Goal: Information Seeking & Learning: Find specific fact

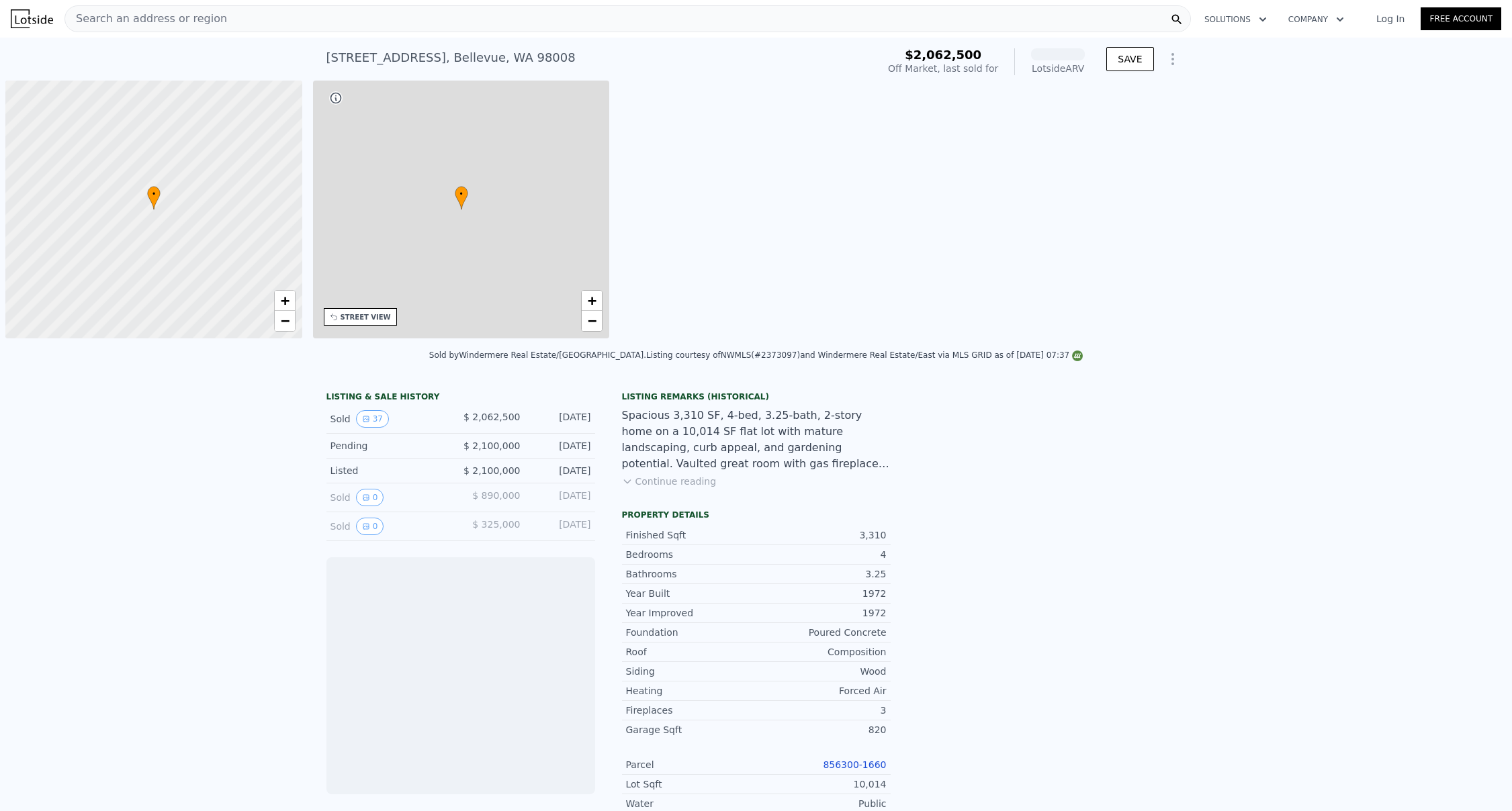
scroll to position [0, 6]
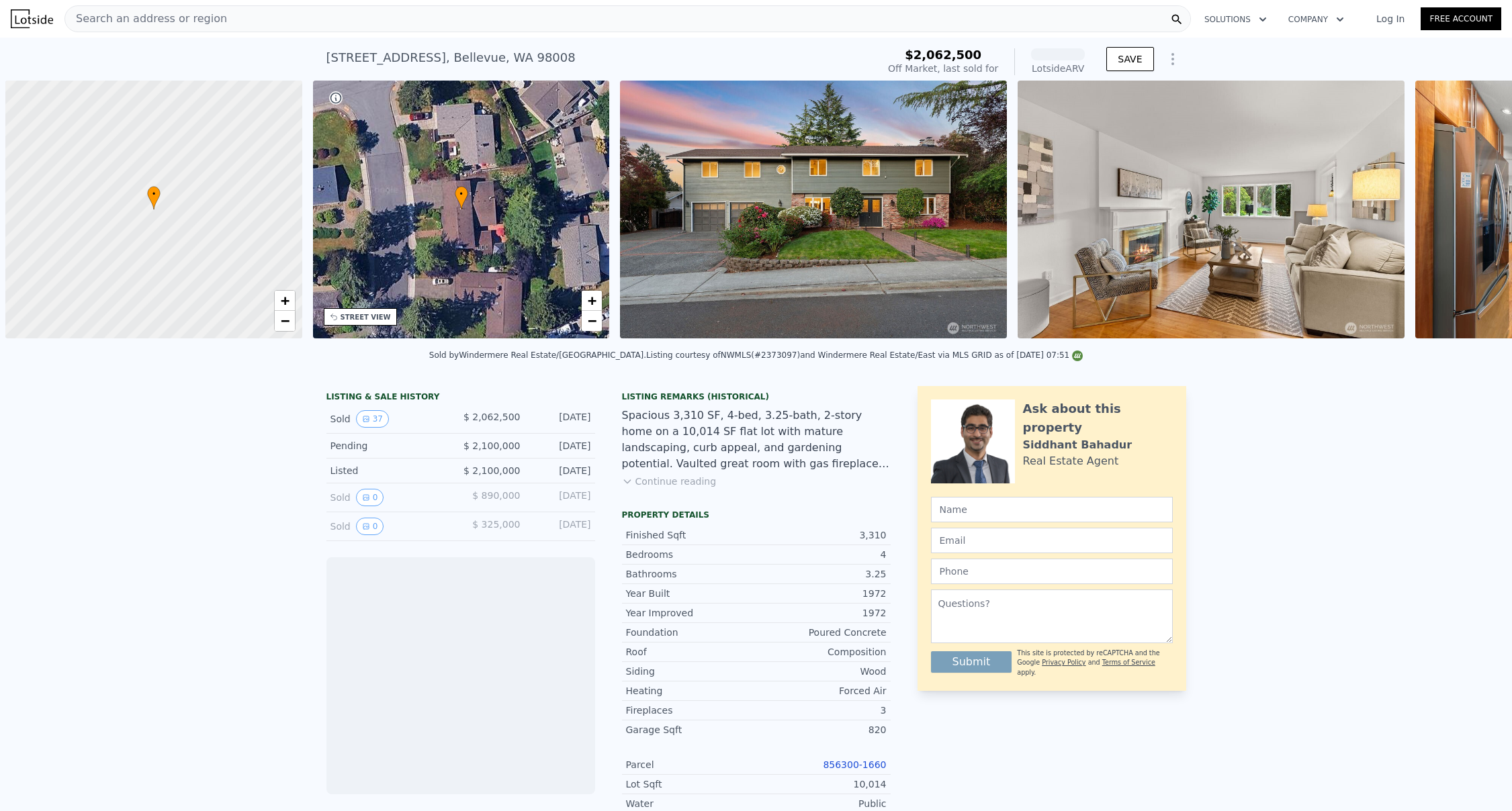
scroll to position [0, 6]
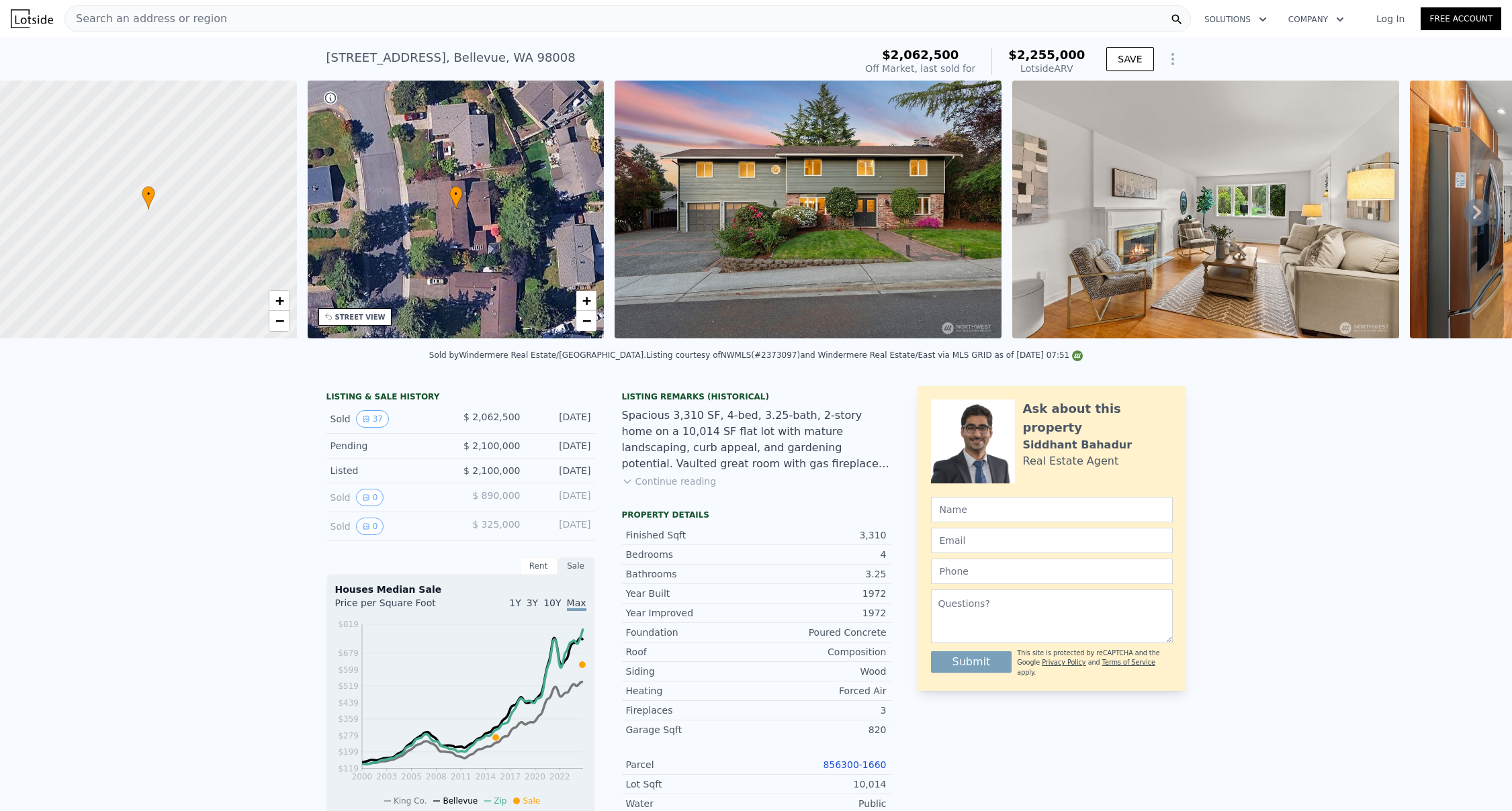
click at [686, 488] on button "Continue reading" at bounding box center [669, 481] width 95 height 14
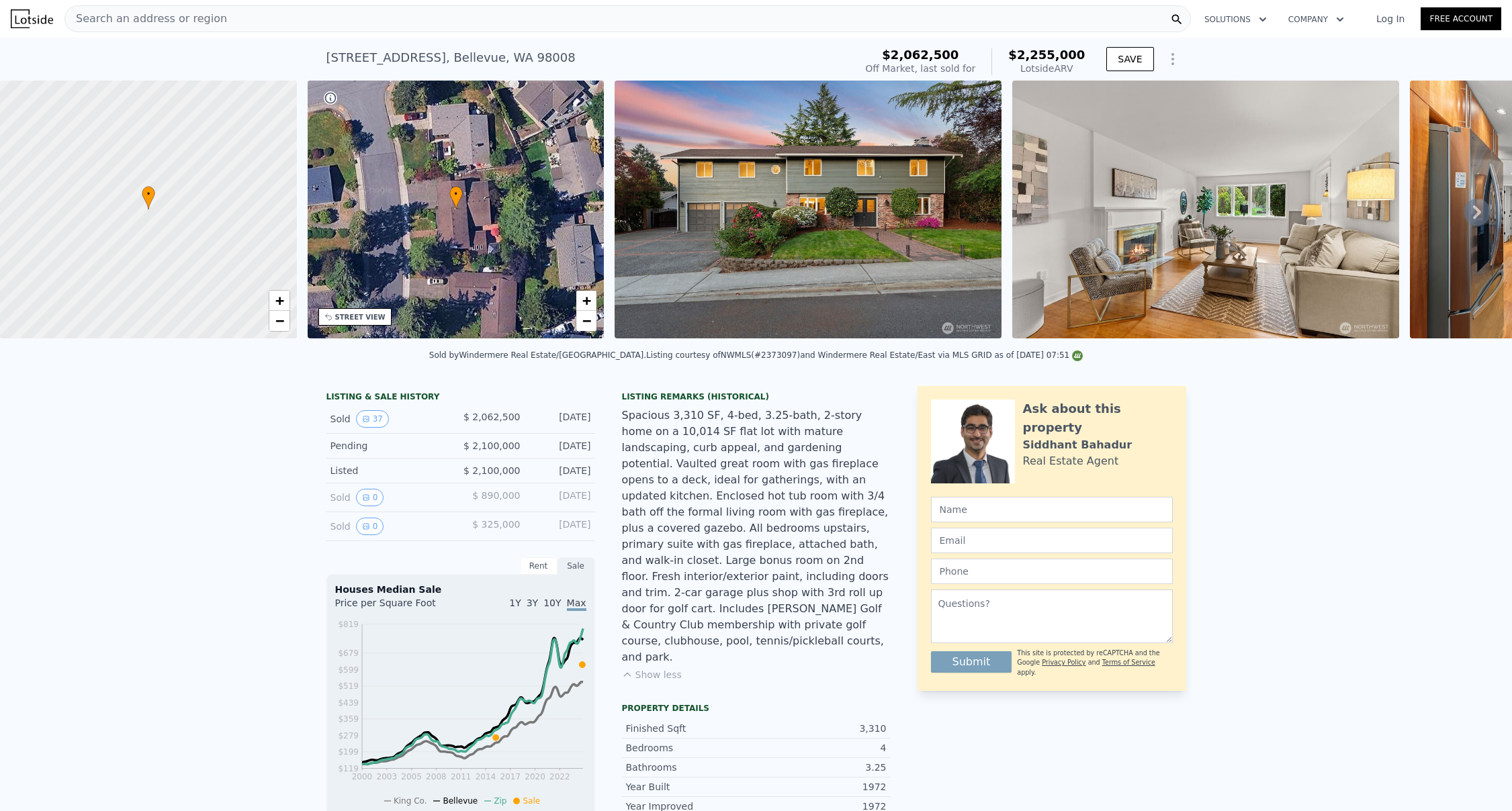
scroll to position [195, 0]
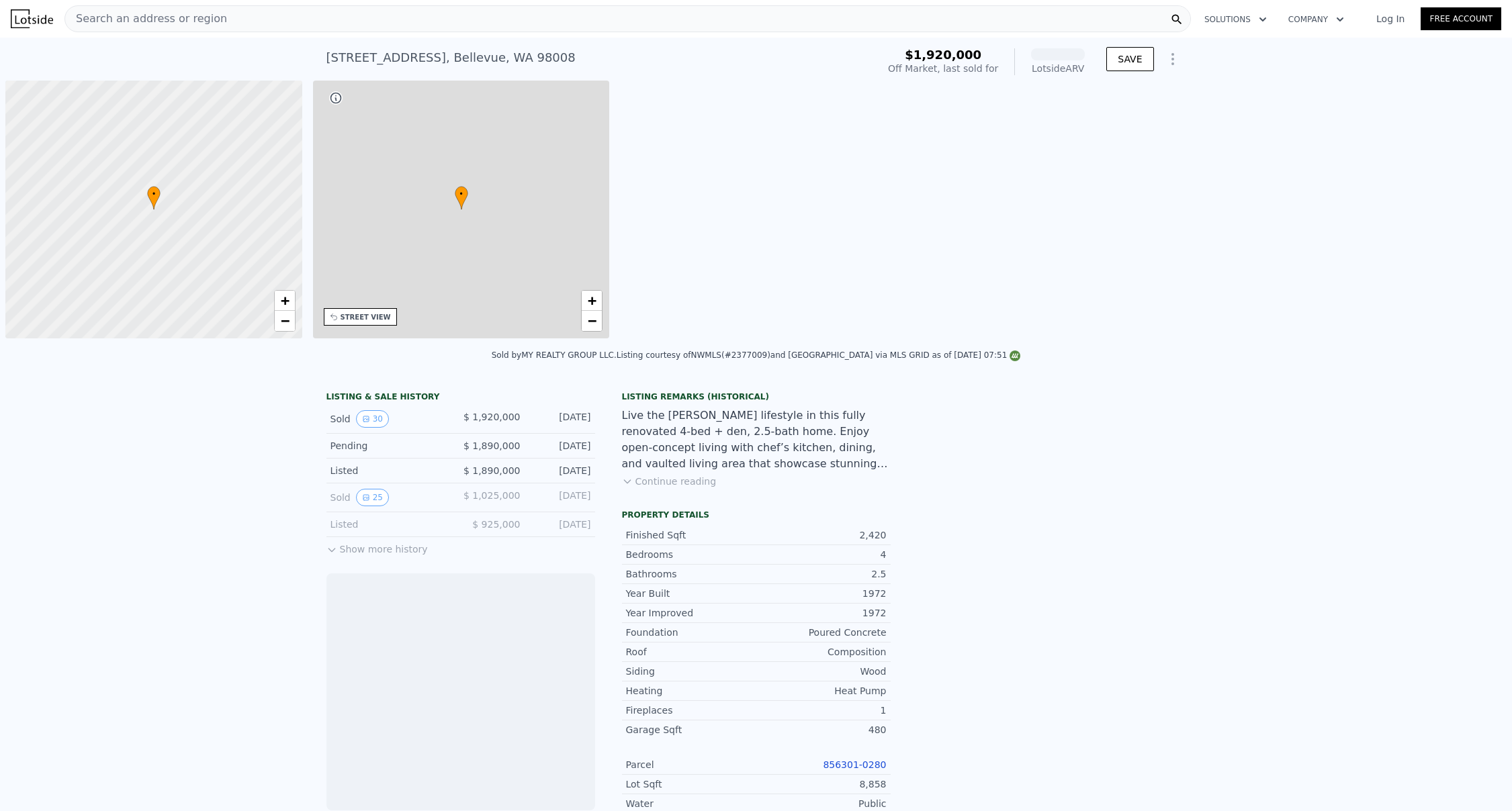
scroll to position [0, 6]
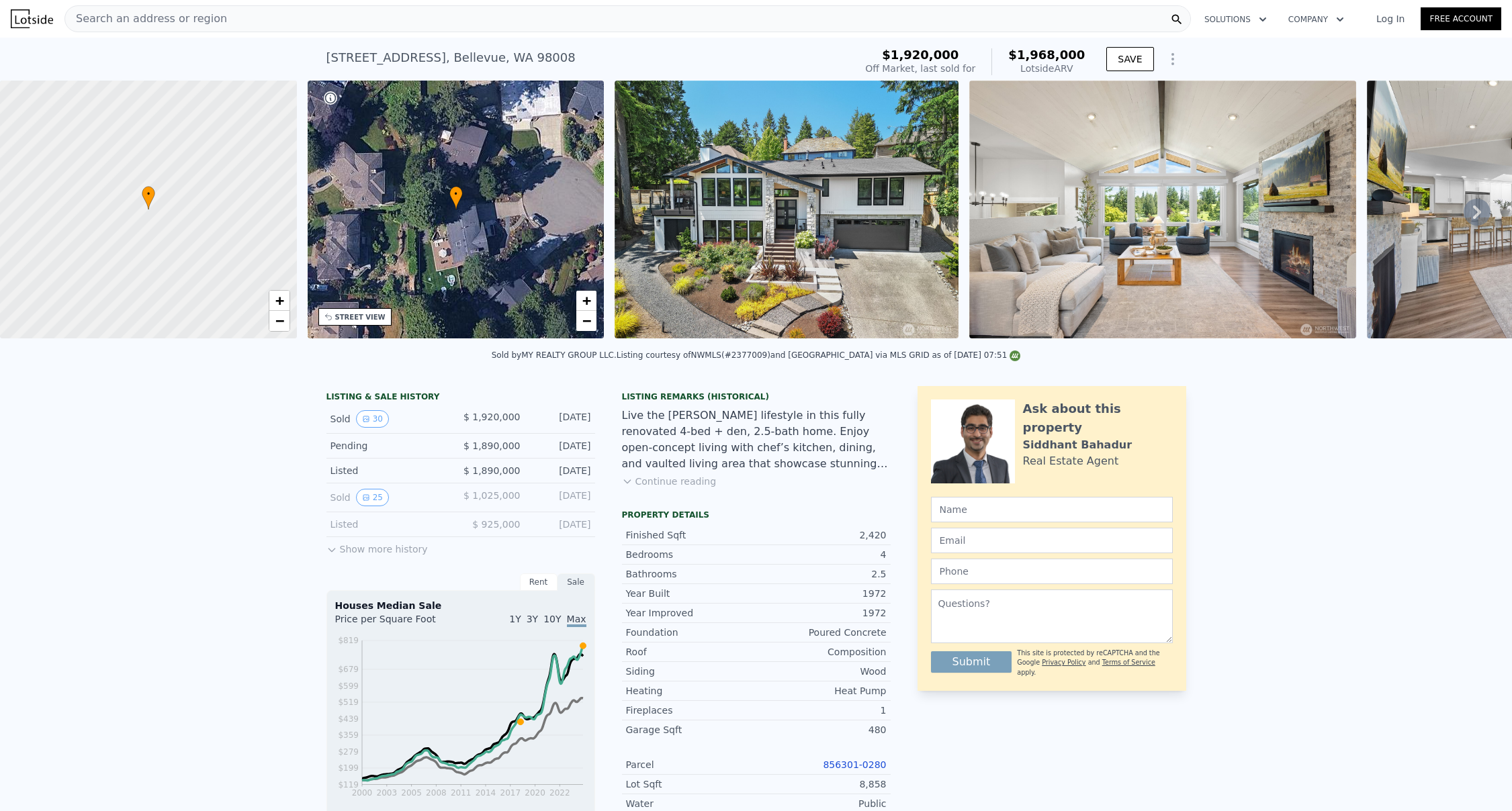
click at [695, 488] on button "Continue reading" at bounding box center [669, 481] width 95 height 14
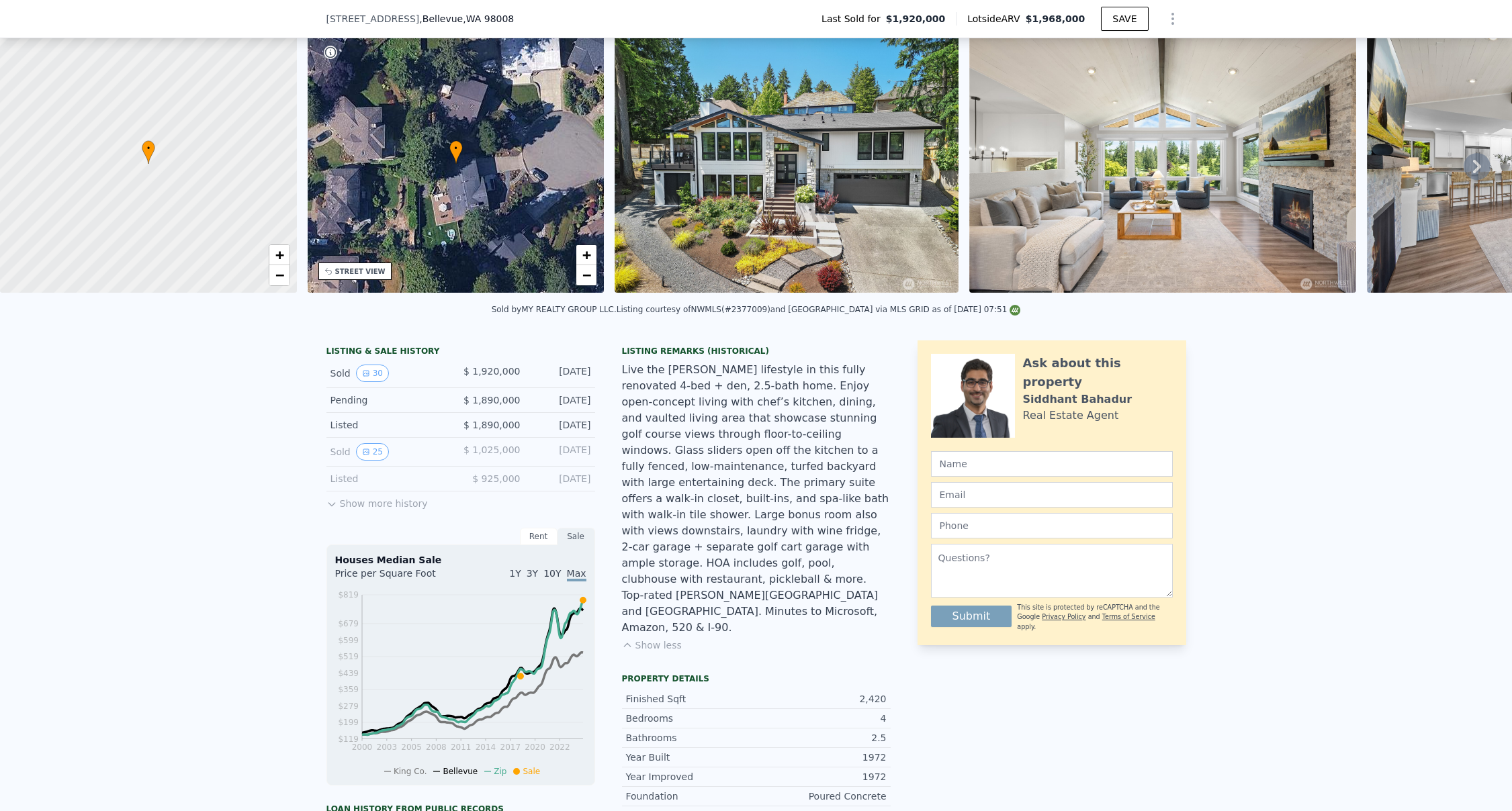
scroll to position [66, 0]
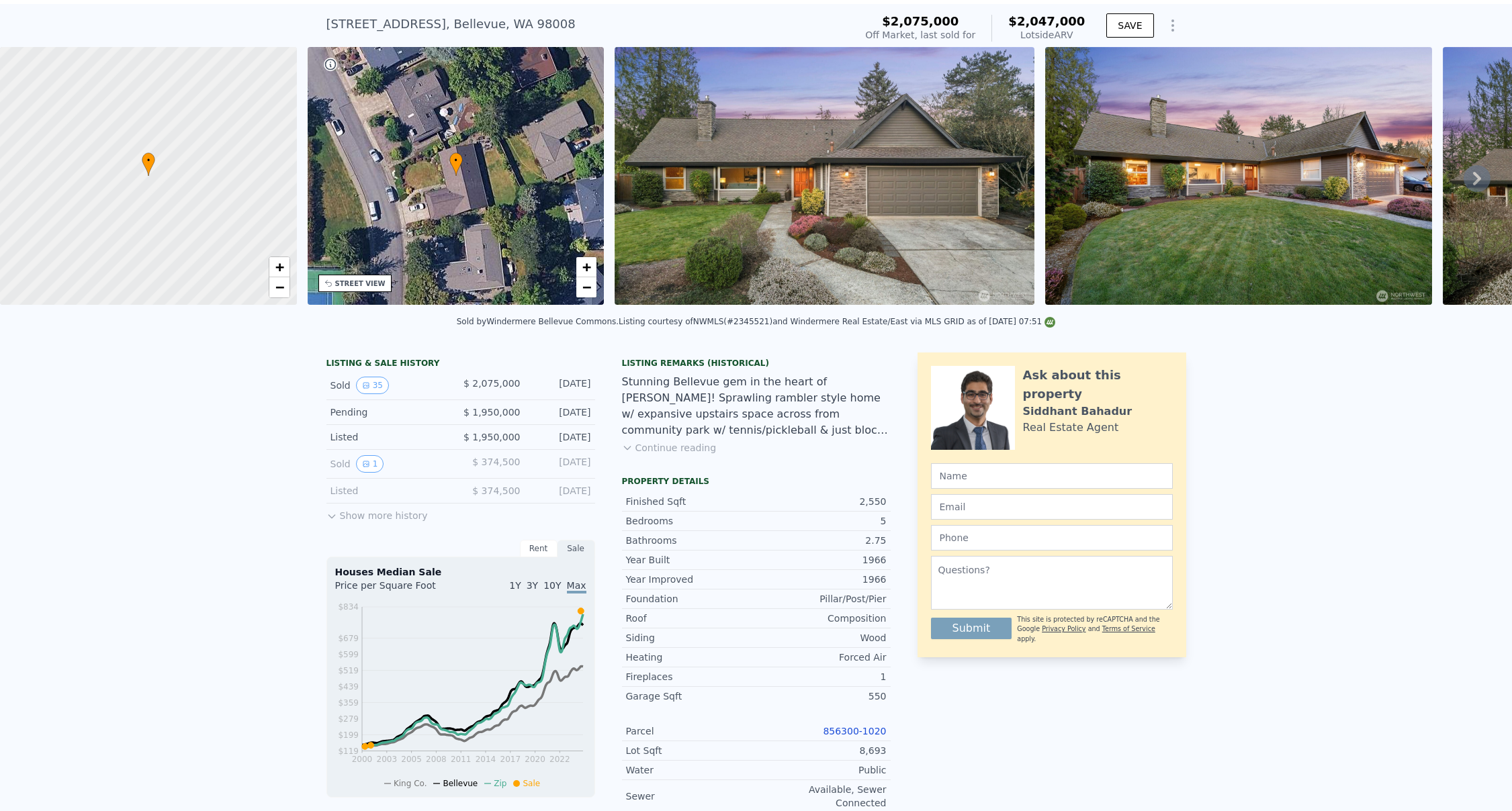
scroll to position [208, 0]
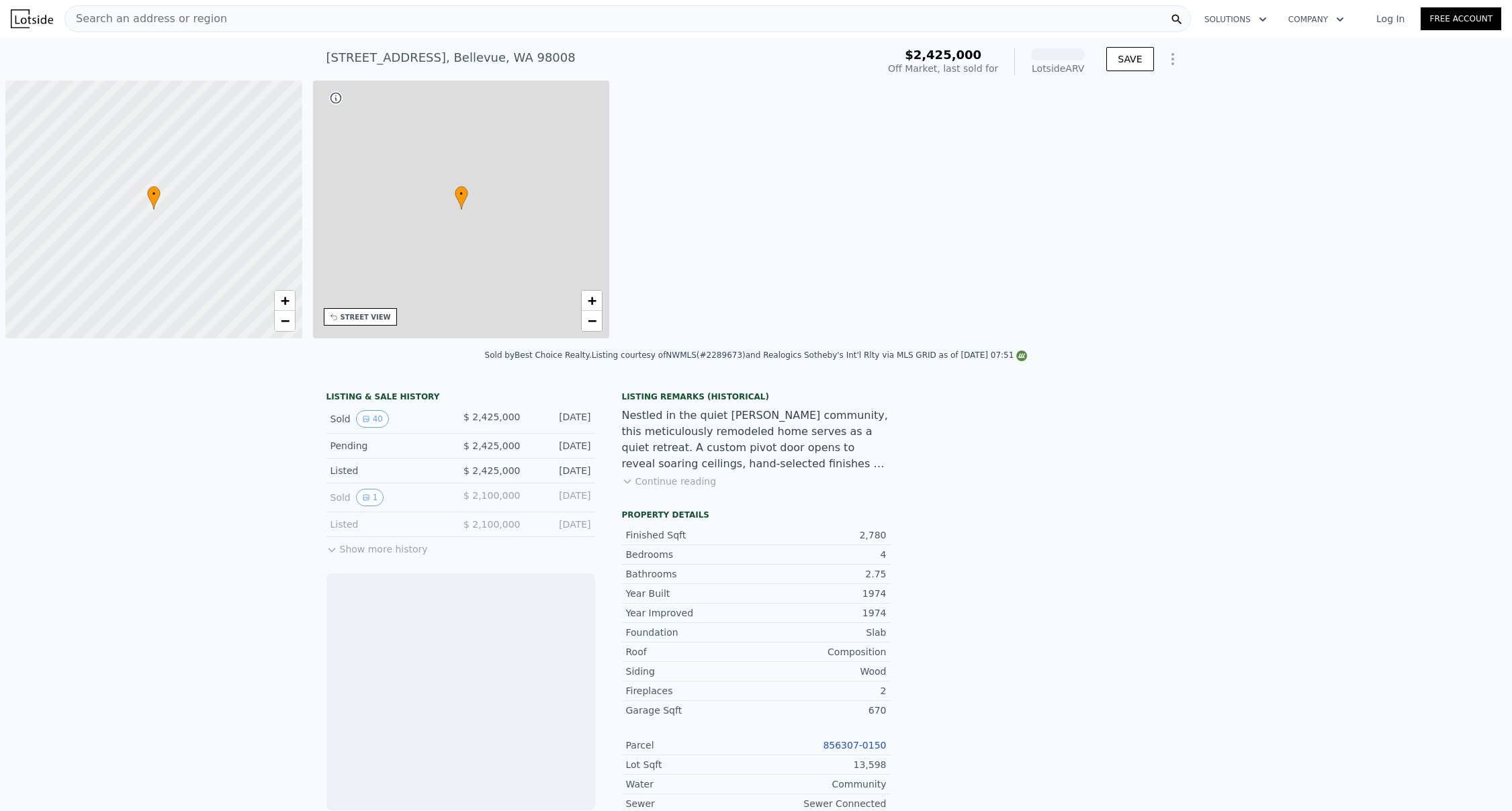
scroll to position [0, 6]
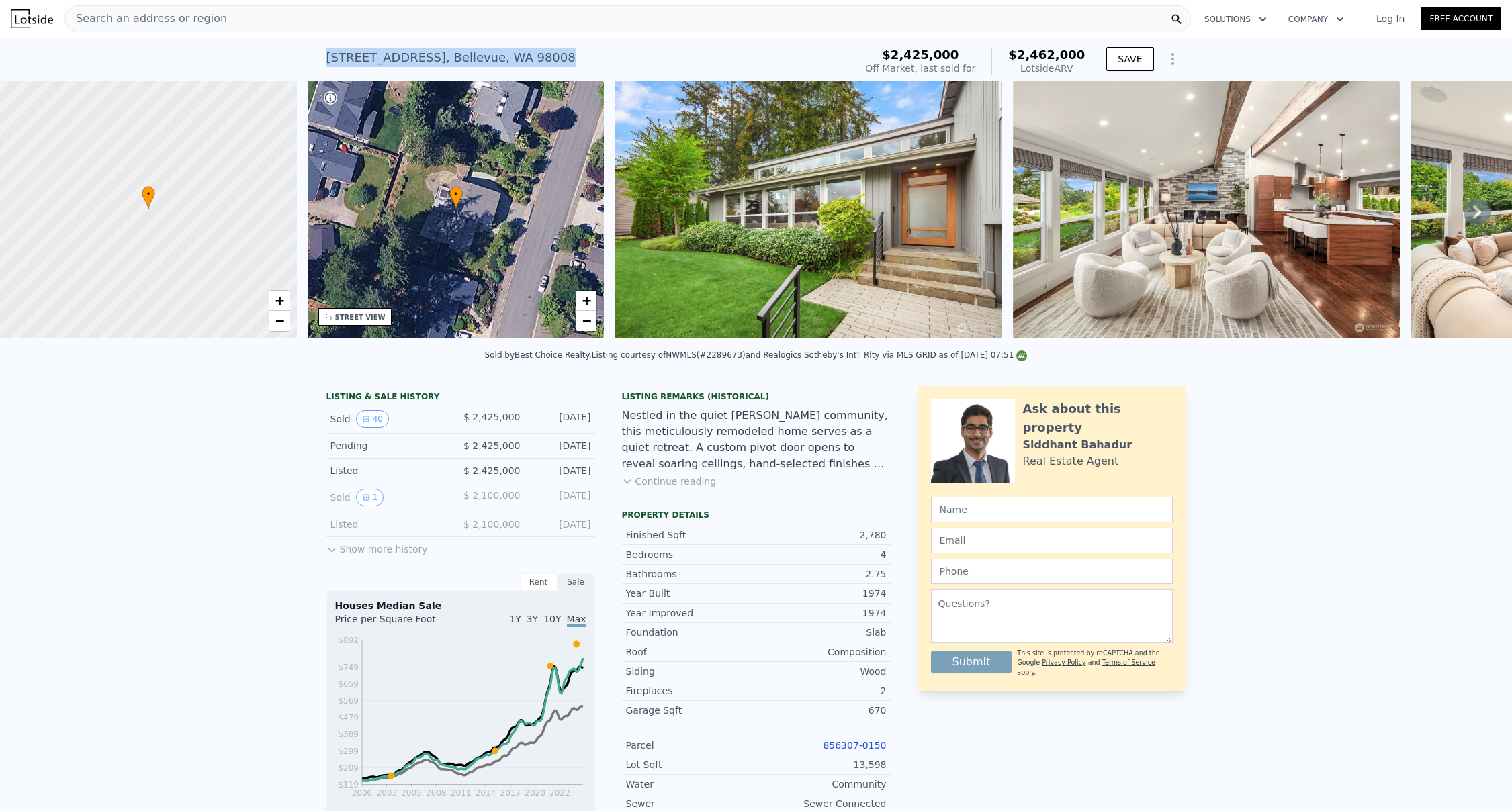
drag, startPoint x: 552, startPoint y: 60, endPoint x: 323, endPoint y: 57, distance: 229.0
click at [326, 57] on div "[STREET_ADDRESS] Sold [DATE] for $2.425m (~ARV $2.462m )" at bounding box center [588, 61] width 523 height 38
copy div "[STREET_ADDRESS]"
